Goal: Information Seeking & Learning: Check status

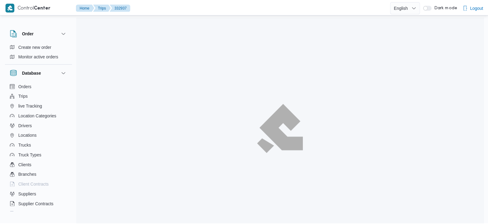
scroll to position [17, 0]
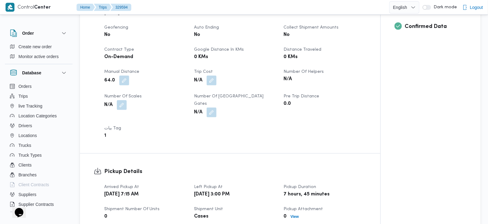
scroll to position [292, 0]
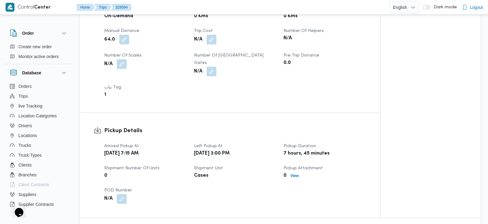
click at [139, 150] on b "Wed, Aug 6, 2025 7:15 AM" at bounding box center [121, 153] width 34 height 7
click at [238, 151] on div "Arrived Pickup At Wed, Aug 6, 2025 7:15 AM Left Pickup At Wed, Aug 6, 2025 3:00…" at bounding box center [236, 173] width 270 height 69
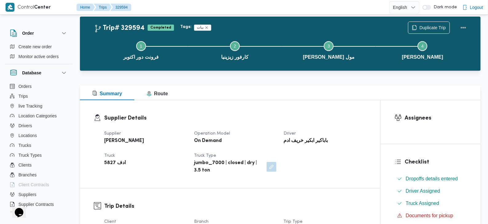
scroll to position [0, 0]
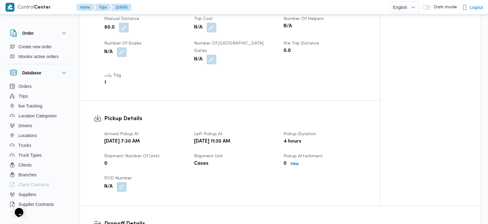
scroll to position [310, 0]
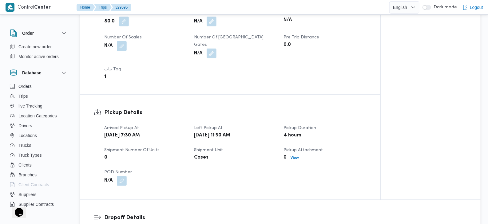
click at [230, 132] on b "[DATE] 11:30 AM" at bounding box center [212, 135] width 36 height 7
click at [230, 132] on b "Wed, Aug 6, 2025 11:30 AM" at bounding box center [212, 135] width 36 height 7
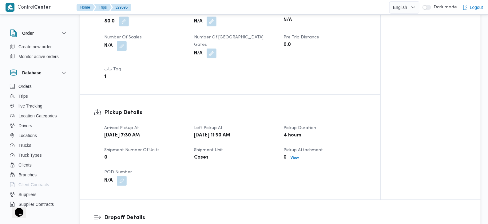
click at [230, 132] on b "Wed, Aug 6, 2025 11:30 AM" at bounding box center [212, 135] width 36 height 7
drag, startPoint x: 235, startPoint y: 128, endPoint x: 243, endPoint y: 128, distance: 8.6
click at [230, 132] on b "Wed, Aug 6, 2025 11:30 AM" at bounding box center [212, 135] width 36 height 7
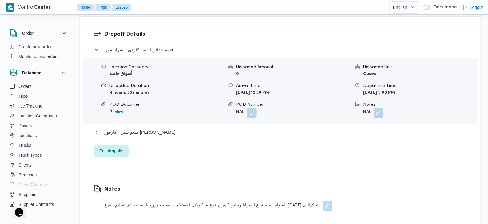
scroll to position [488, 0]
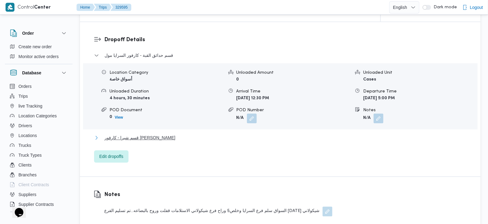
click at [158, 134] on span "قسم شبرا - كارفور شيكولاني شبرا" at bounding box center [140, 137] width 71 height 7
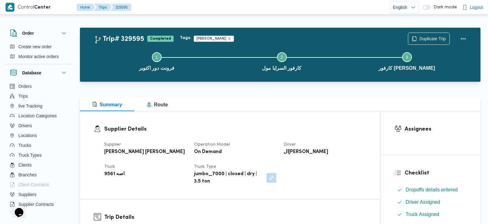
scroll to position [0, 0]
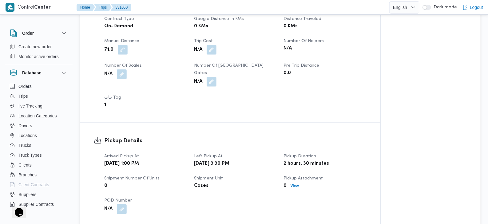
scroll to position [284, 0]
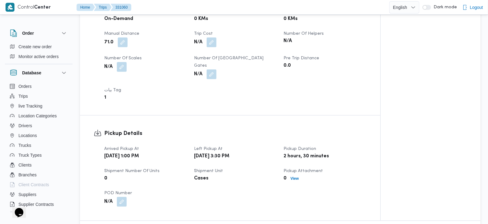
click at [139, 153] on b "[DATE] 1:00 PM" at bounding box center [121, 156] width 35 height 7
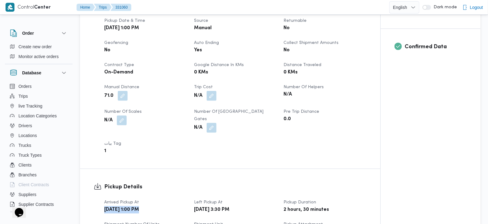
scroll to position [0, 0]
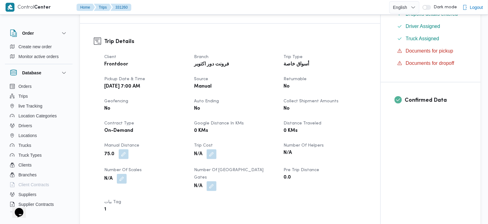
scroll to position [177, 0]
